Goal: Information Seeking & Learning: Learn about a topic

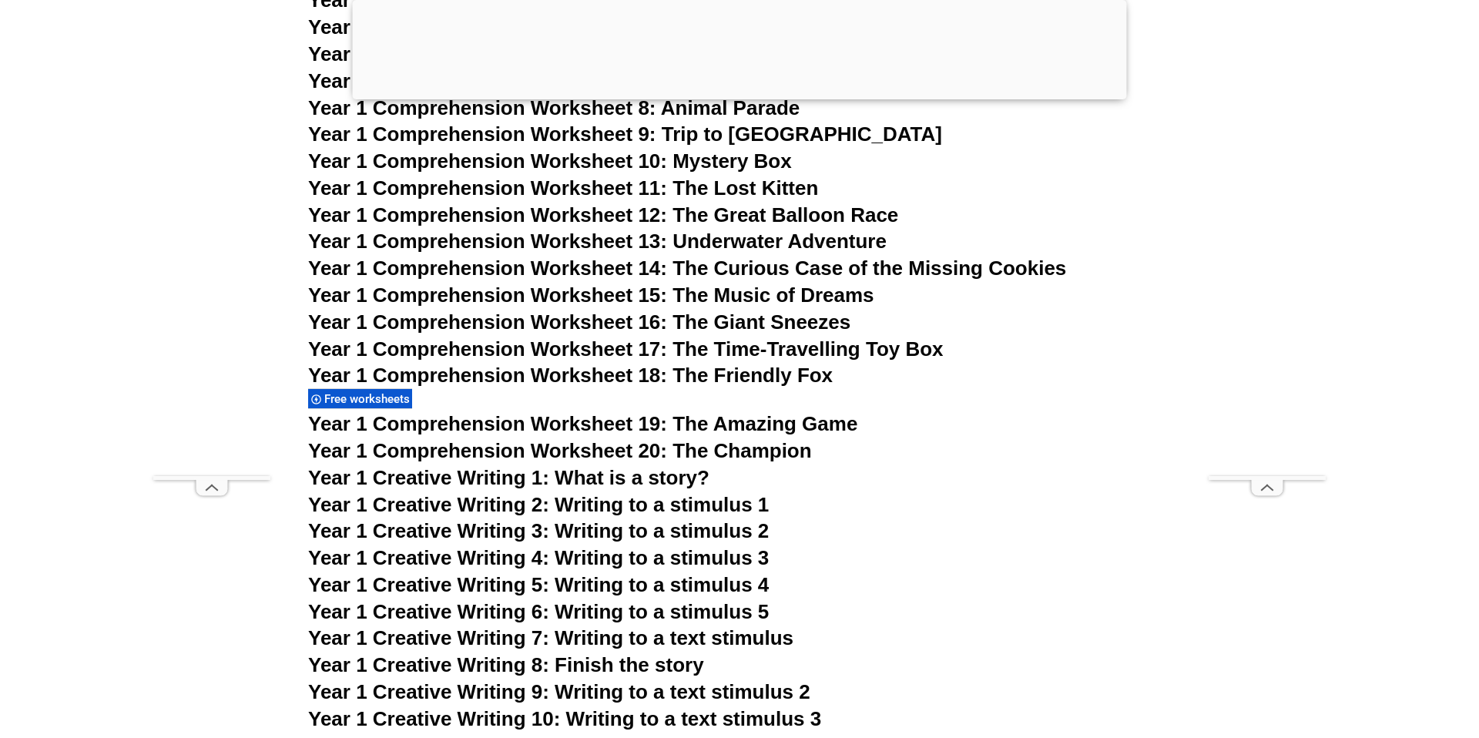
click at [580, 508] on span "Year 1 Creative Writing 2: Writing to a stimulus 1" at bounding box center [538, 504] width 461 height 23
click at [669, 562] on span "Year 1 Creative Writing 4: Writing to a stimulus 3" at bounding box center [538, 557] width 461 height 23
click at [535, 579] on span "Year 1 Creative Writing 5: Writing to a stimulus 4" at bounding box center [538, 584] width 461 height 23
click at [528, 612] on span "Year 1 Creative Writing 6: Writing to a stimulus 5" at bounding box center [538, 611] width 461 height 23
click at [483, 632] on span "Year 1 Creative Writing 7: Writing to a text stimulus" at bounding box center [550, 637] width 485 height 23
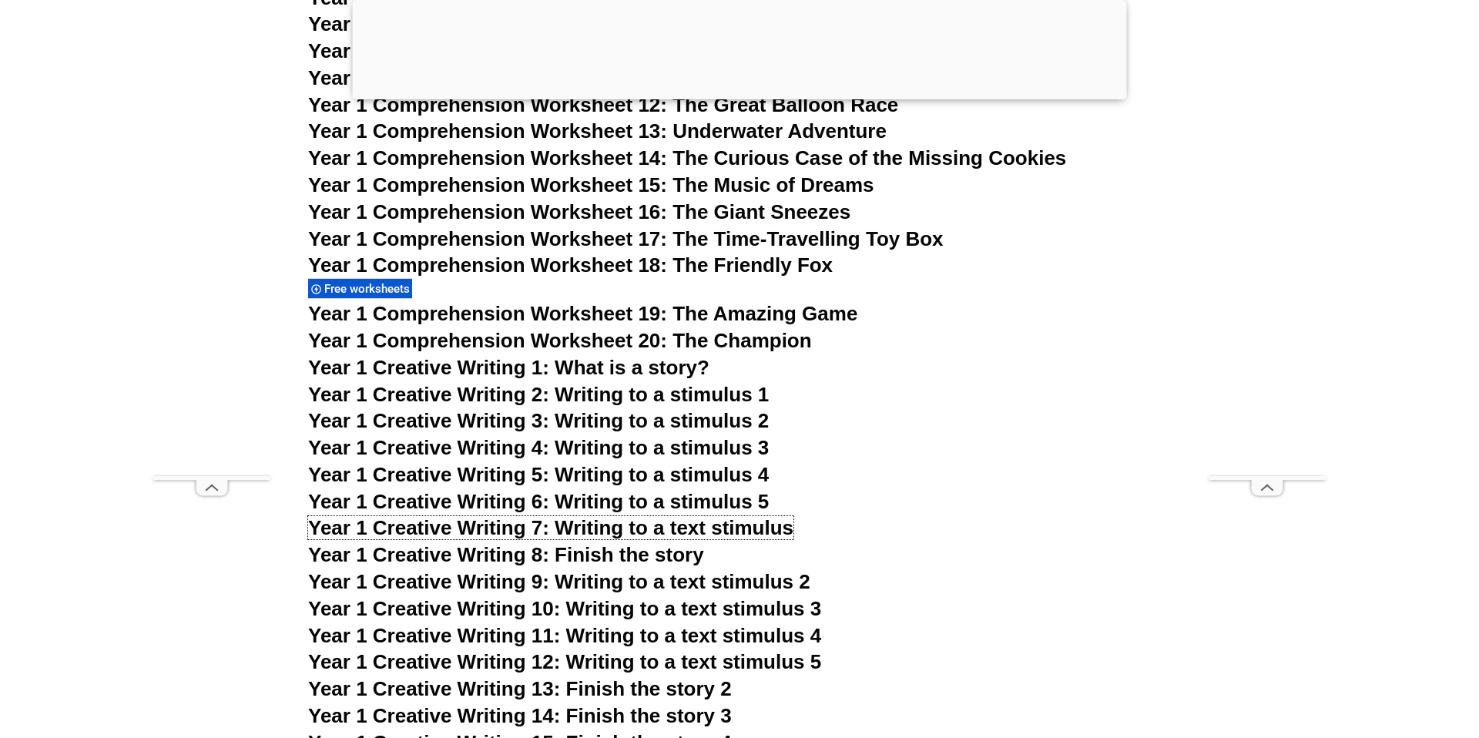
scroll to position [2342, 0]
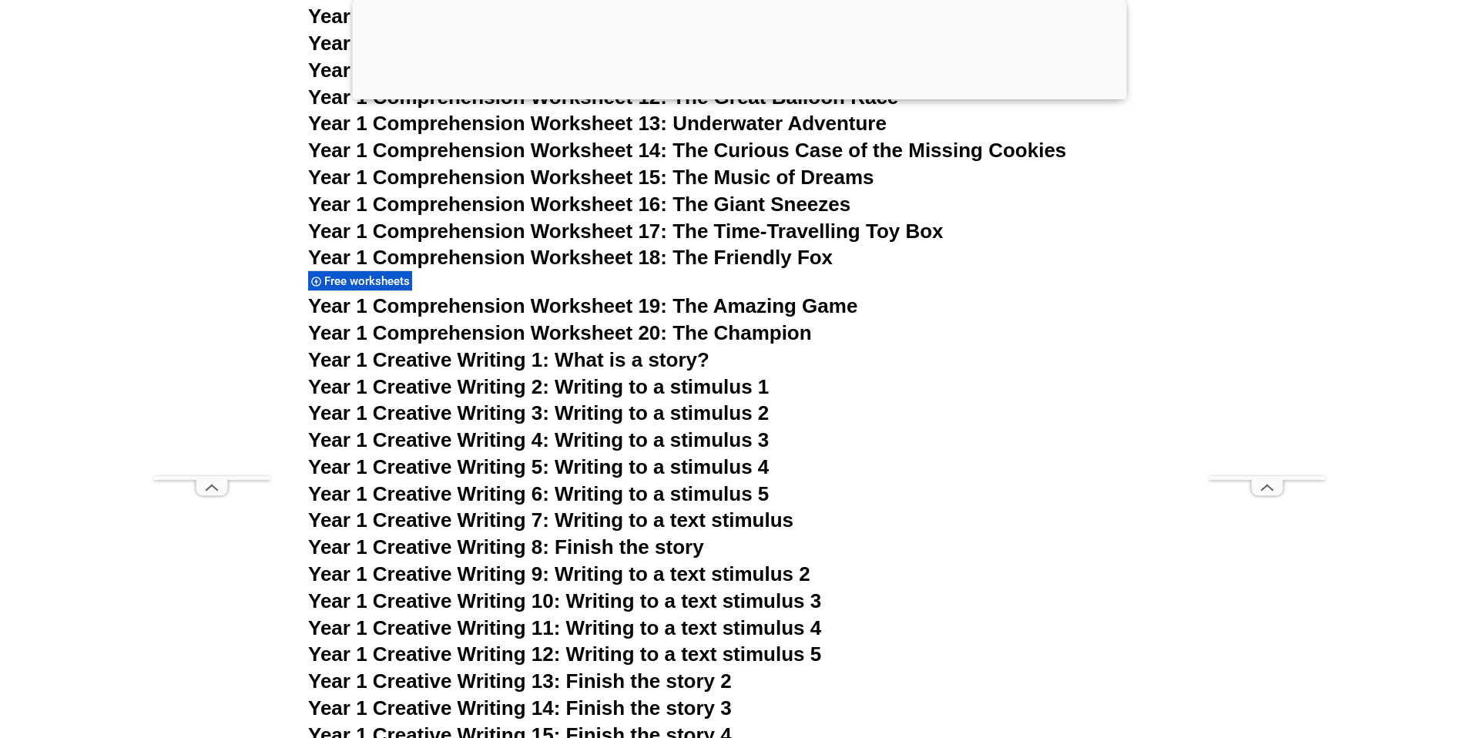
click at [639, 582] on span "Year 1 Creative Writing 9: Writing to a text stimulus 2" at bounding box center [559, 573] width 502 height 23
click at [601, 611] on span "Year 1 Creative Writing 10: Writing to a text stimulus 3" at bounding box center [564, 600] width 513 height 23
click at [664, 629] on span "Year 1 Creative Writing 11: Writing to a text stimulus 4" at bounding box center [564, 627] width 513 height 23
click at [578, 645] on span "Year 1 Creative Writing 12: Writing to a text stimulus 5" at bounding box center [564, 653] width 513 height 23
click at [634, 550] on span "Year 1 Creative Writing 8: Finish the story" at bounding box center [506, 546] width 396 height 23
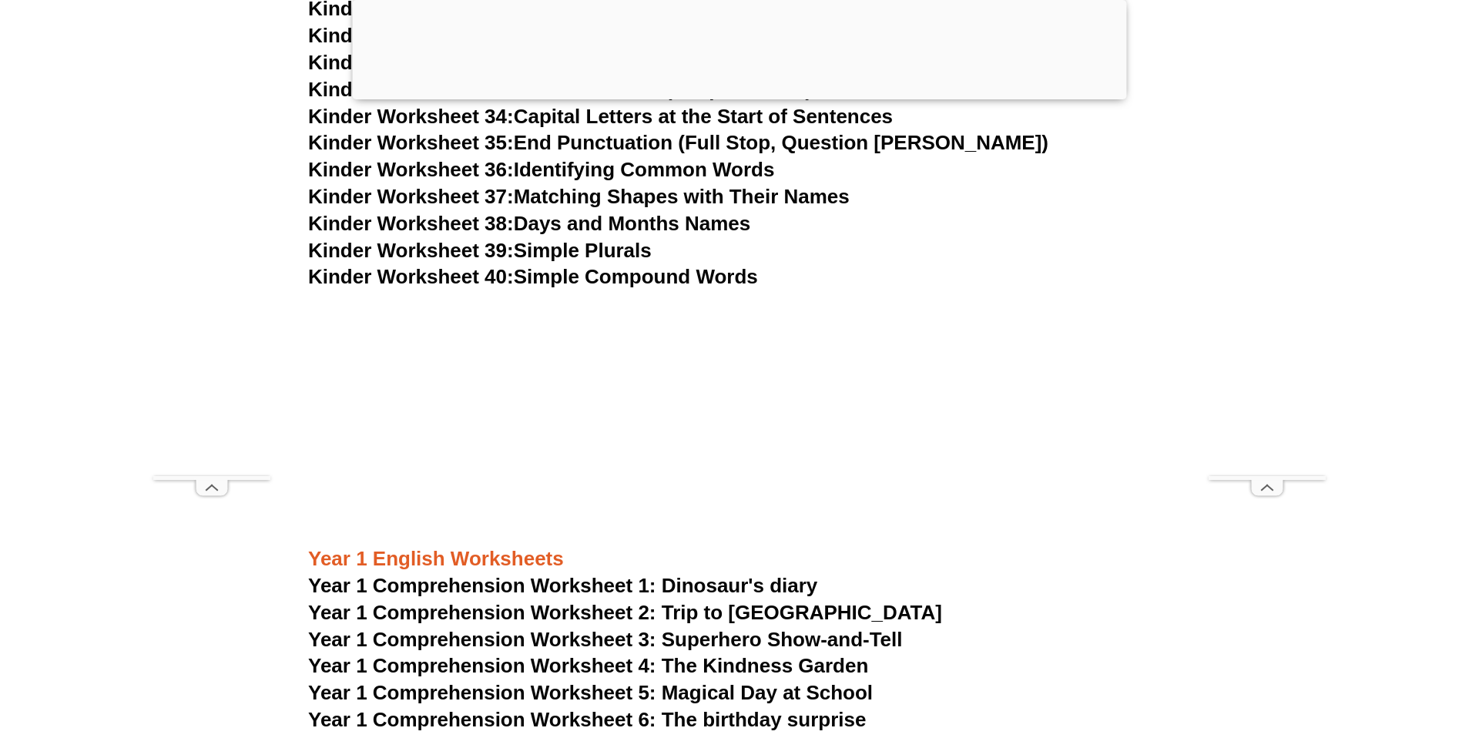
scroll to position [1626, 0]
